Goal: Information Seeking & Learning: Learn about a topic

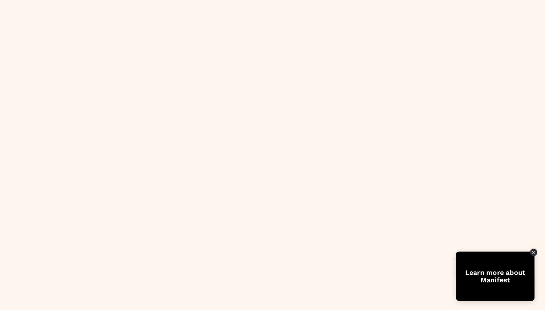
click at [534, 252] on icon "Close Tolstoy widget" at bounding box center [534, 252] width 4 height 3
click at [535, 252] on icon "Close Tolstoy widget" at bounding box center [534, 252] width 4 height 3
click at [494, 272] on div "Learn more about Manifest" at bounding box center [495, 276] width 79 height 15
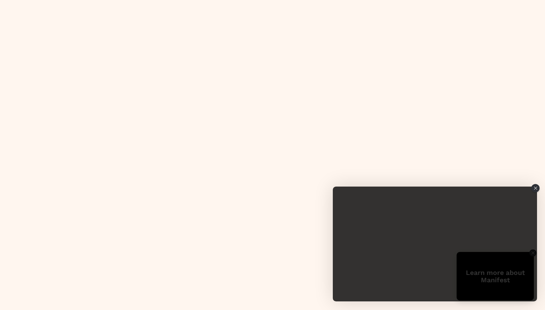
click at [321, 70] on body "Learn more about Manifest" at bounding box center [272, 155] width 545 height 310
click at [415, 122] on body "Learn more about Manifest" at bounding box center [272, 155] width 545 height 310
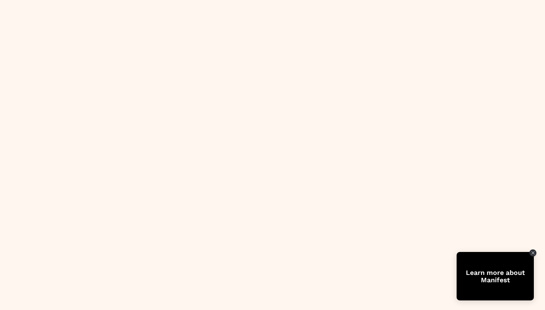
drag, startPoint x: 231, startPoint y: 82, endPoint x: 389, endPoint y: 237, distance: 221.4
click at [389, 236] on body "Learn more about Manifest" at bounding box center [272, 155] width 545 height 310
click at [338, 190] on body "Learn more about Manifest" at bounding box center [272, 155] width 545 height 310
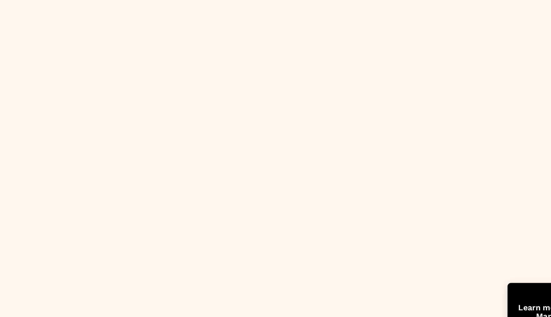
drag, startPoint x: 170, startPoint y: 82, endPoint x: 339, endPoint y: 248, distance: 237.2
click at [339, 248] on body "Learn more about Manifest" at bounding box center [275, 158] width 551 height 317
click at [360, 198] on body "Learn more about Manifest" at bounding box center [275, 158] width 551 height 317
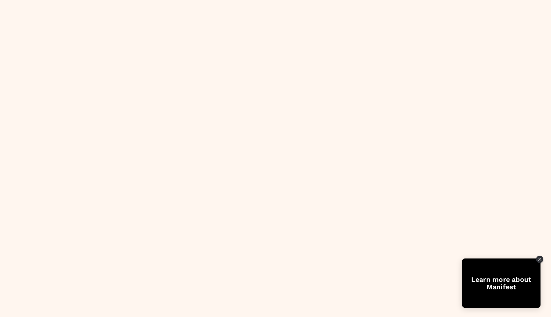
click at [500, 274] on div "Learn more about Manifest" at bounding box center [501, 282] width 79 height 49
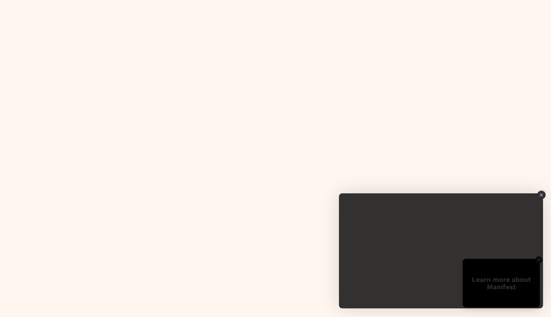
click at [543, 194] on div "Close" at bounding box center [542, 195] width 8 height 8
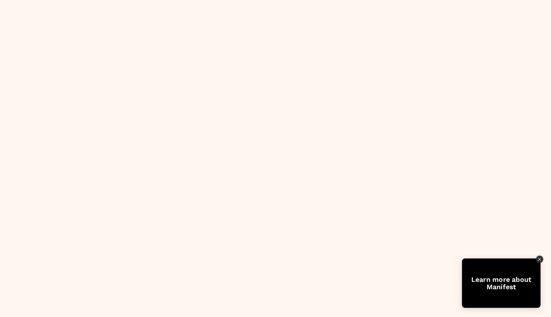
click at [539, 259] on icon "Close Tolstoy widget" at bounding box center [540, 258] width 4 height 3
click at [539, 259] on icon "Close Tolstoy widget" at bounding box center [539, 259] width 3 height 3
click at [497, 283] on div "Learn more about Manifest" at bounding box center [501, 282] width 79 height 15
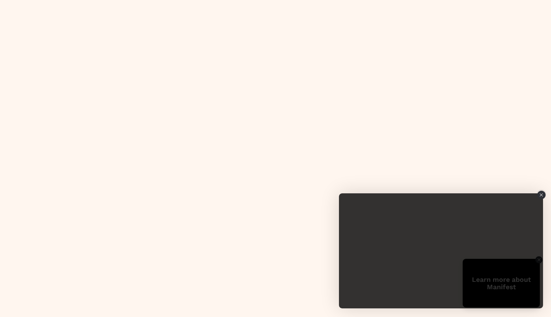
click at [541, 196] on icon "Close" at bounding box center [542, 194] width 4 height 3
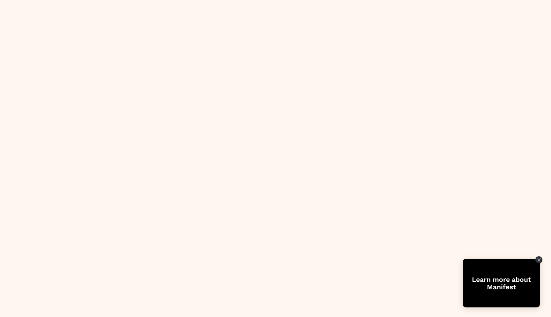
click at [375, 110] on body "Learn more about Manifest" at bounding box center [275, 158] width 551 height 317
click at [131, 30] on body "Learn more about Manifest" at bounding box center [275, 158] width 551 height 317
click at [383, 99] on body "Learn more about Manifest" at bounding box center [275, 158] width 551 height 317
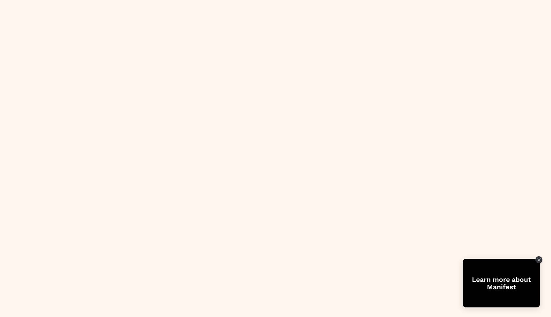
click at [354, 97] on body "Learn more about Manifest" at bounding box center [275, 158] width 551 height 317
click at [219, 108] on body "Learn more about Manifest" at bounding box center [275, 158] width 551 height 317
click at [258, 94] on body "Learn more about Manifest" at bounding box center [275, 158] width 551 height 317
